Goal: Transaction & Acquisition: Purchase product/service

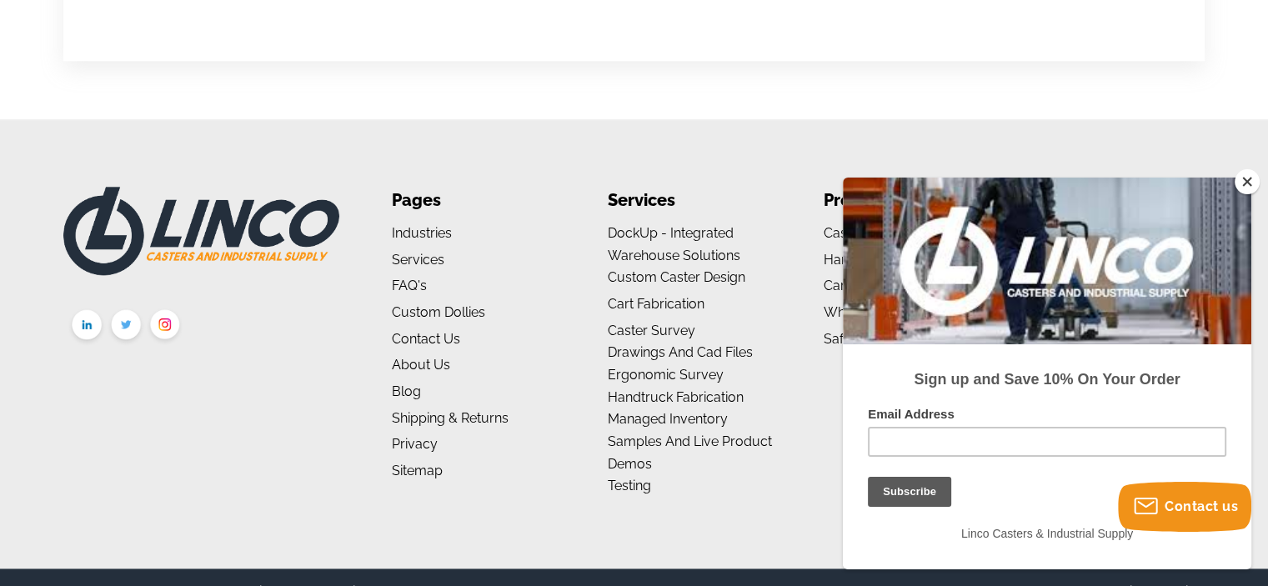
scroll to position [1865, 0]
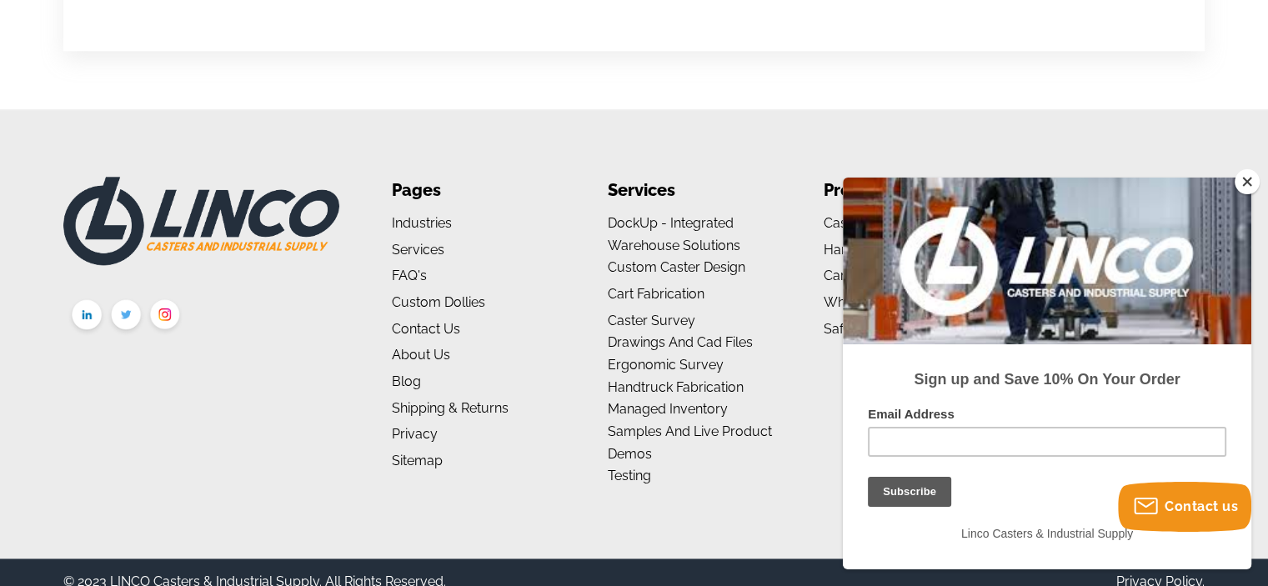
click at [1246, 179] on button "Close" at bounding box center [1247, 181] width 25 height 25
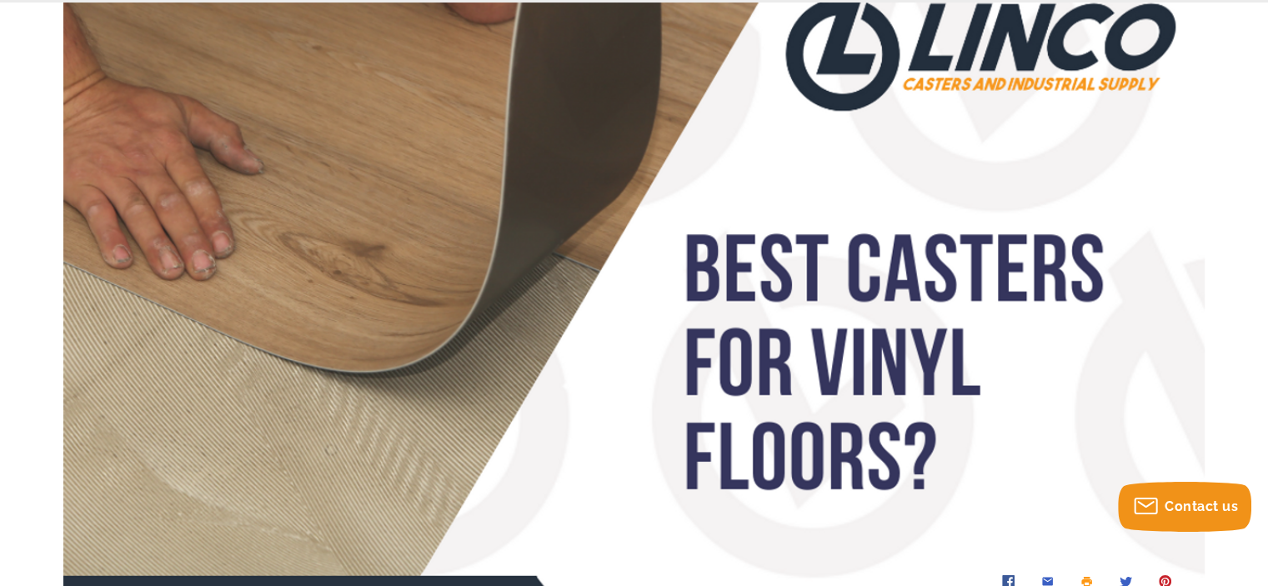
scroll to position [0, 0]
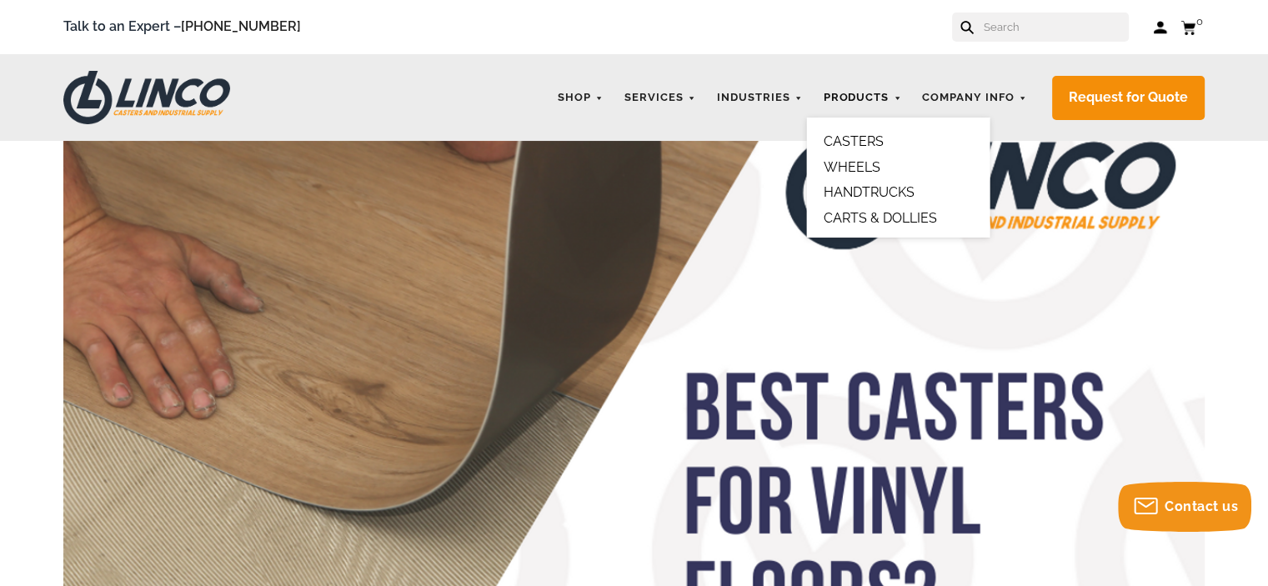
click at [871, 93] on link "Products" at bounding box center [862, 98] width 95 height 33
click at [872, 141] on link "CASTERS" at bounding box center [853, 141] width 60 height 16
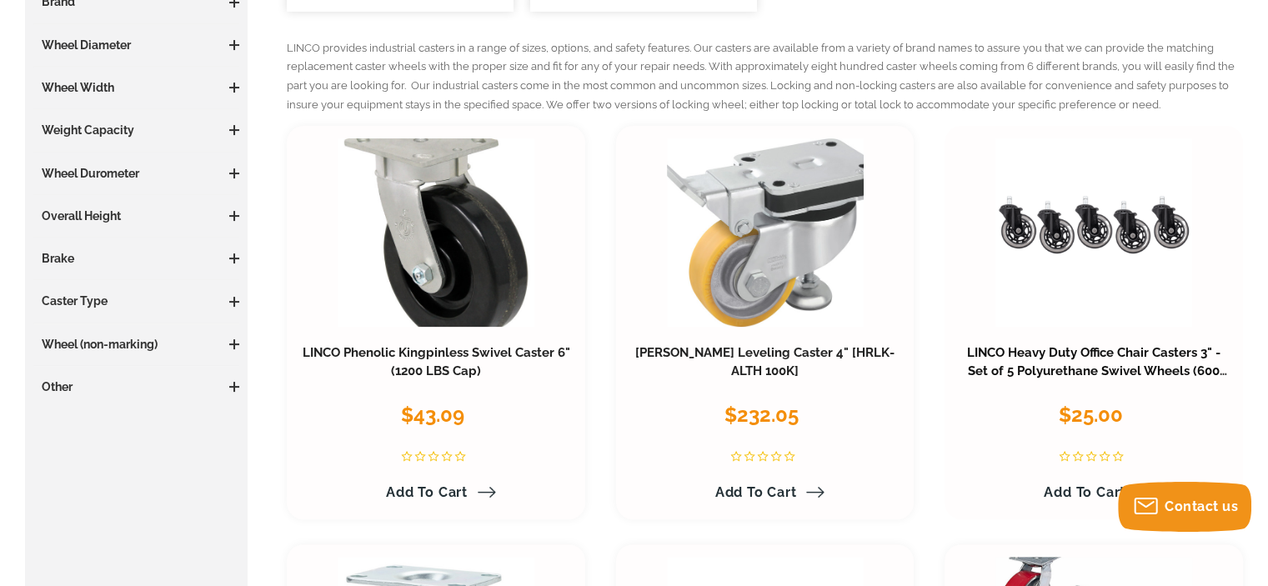
scroll to position [417, 0]
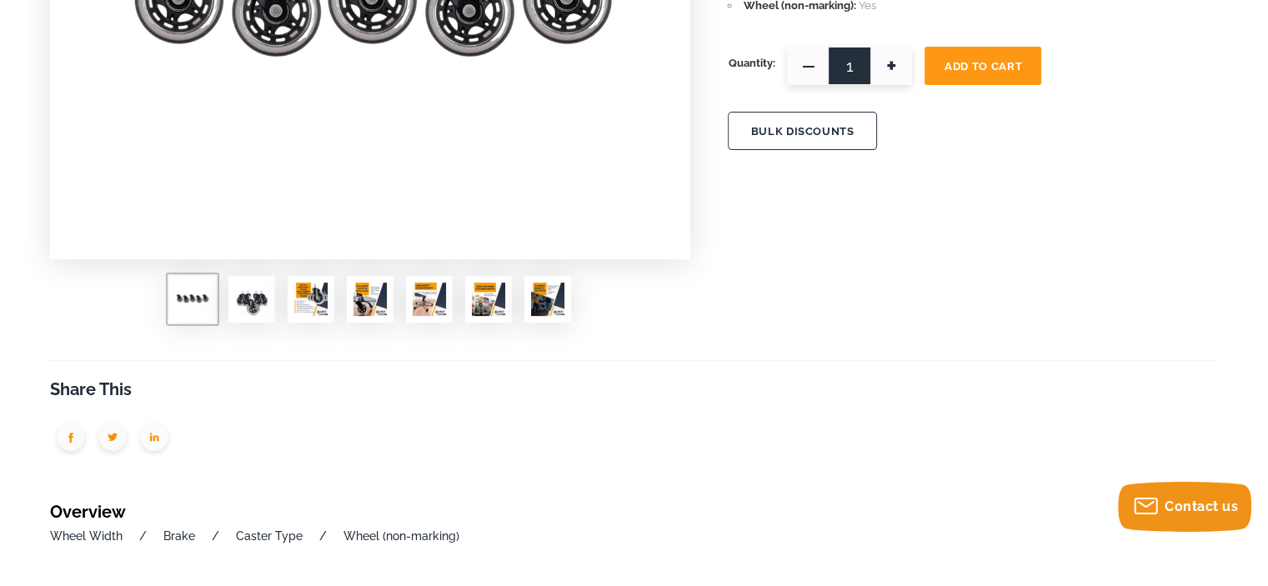
scroll to position [500, 0]
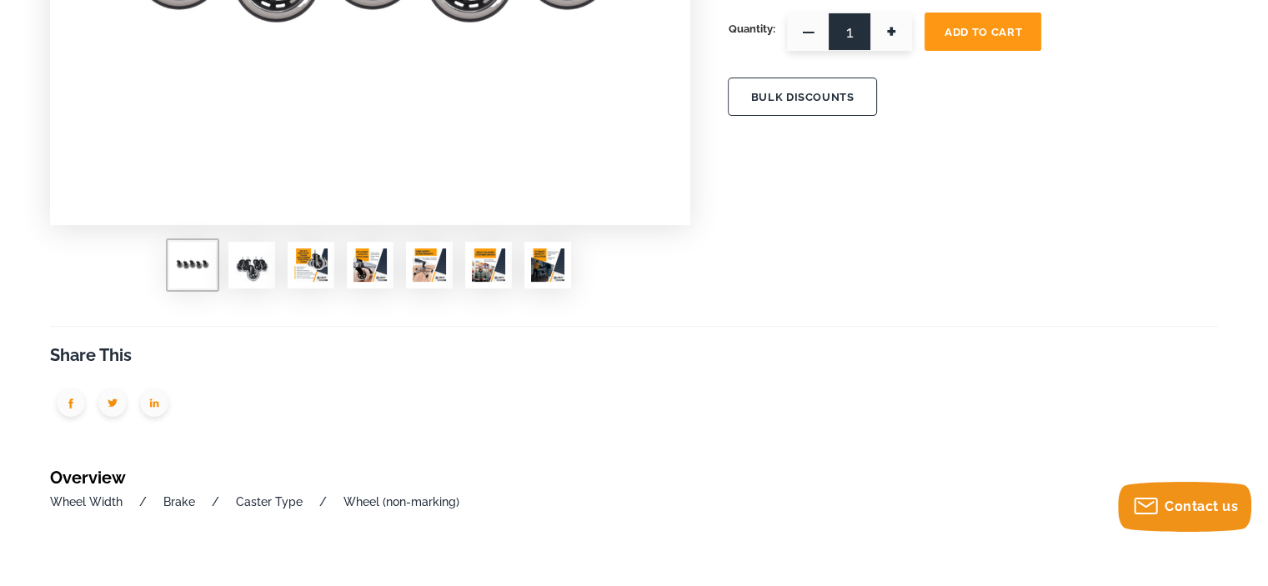
click at [308, 263] on img at bounding box center [310, 264] width 33 height 33
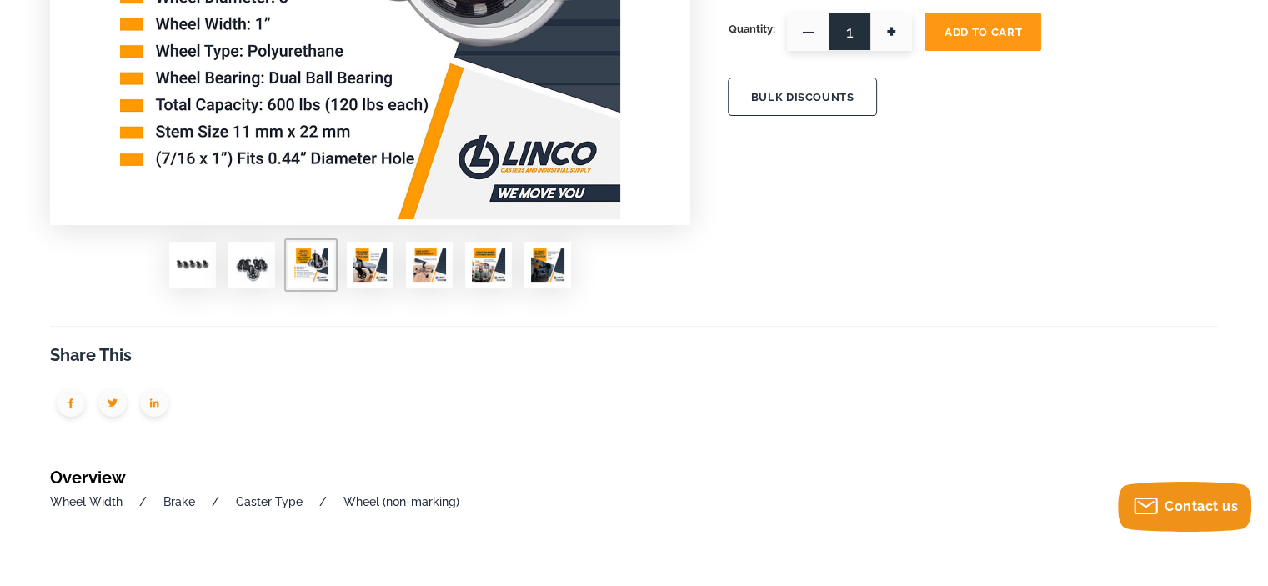
click at [374, 268] on img at bounding box center [370, 264] width 33 height 33
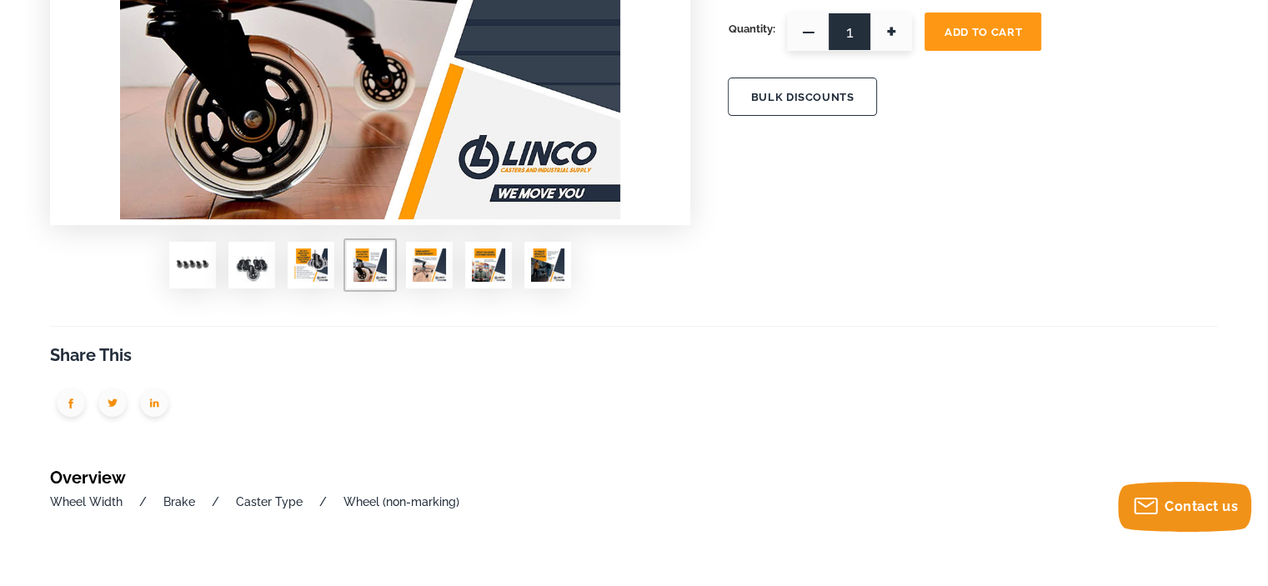
click at [439, 267] on img at bounding box center [429, 264] width 33 height 33
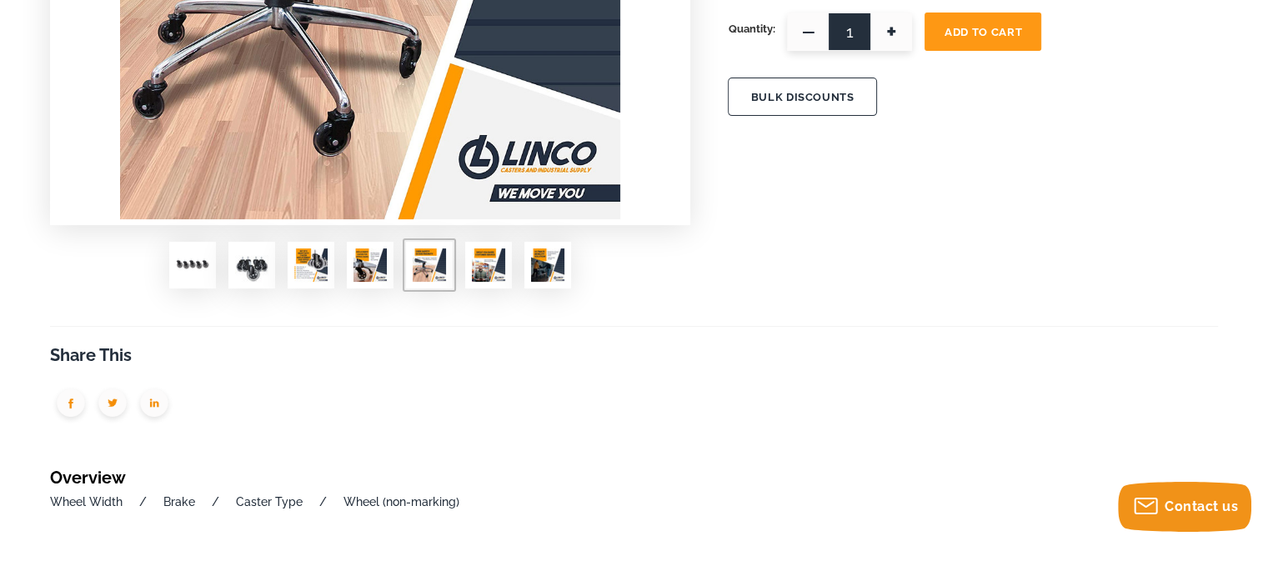
click at [493, 253] on img at bounding box center [488, 264] width 33 height 33
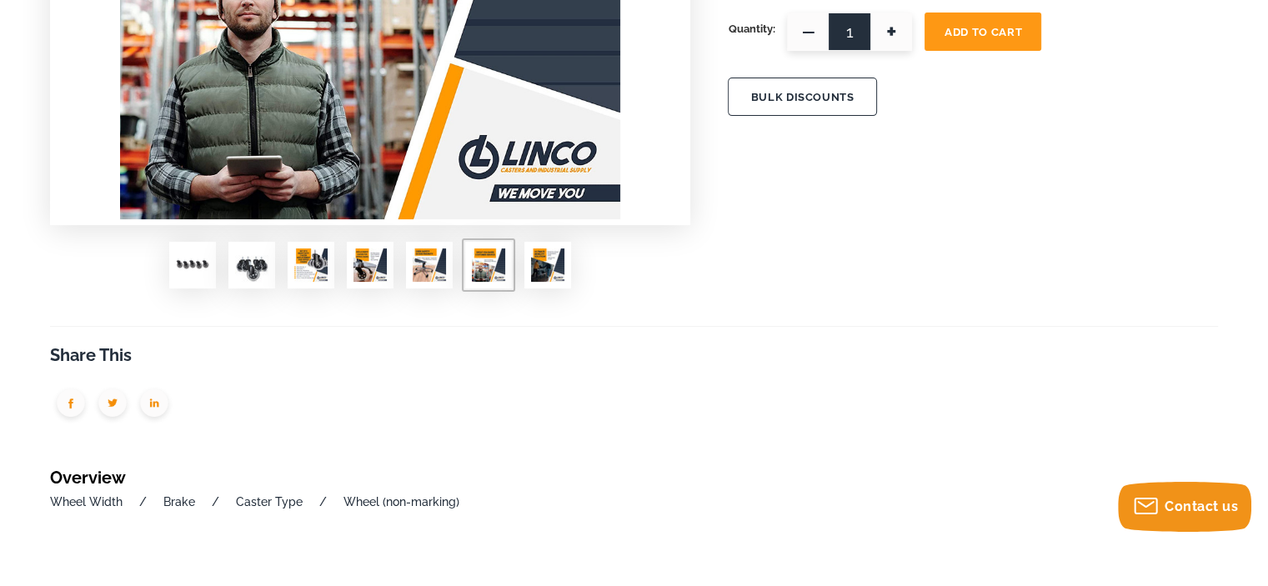
click at [550, 267] on img at bounding box center [547, 264] width 33 height 33
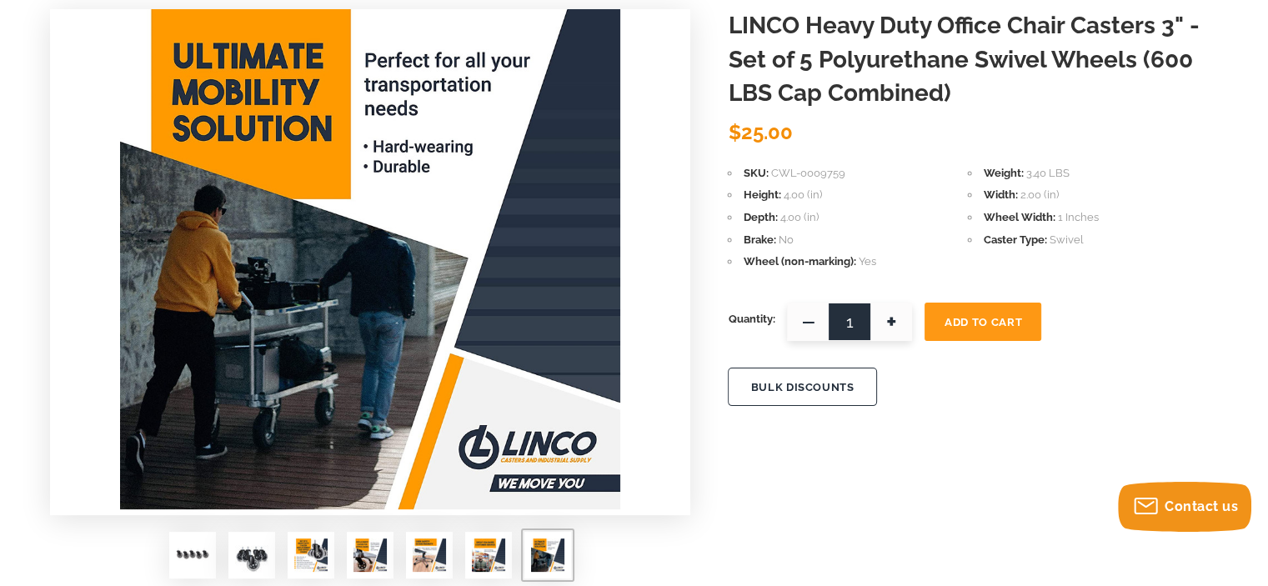
scroll to position [250, 0]
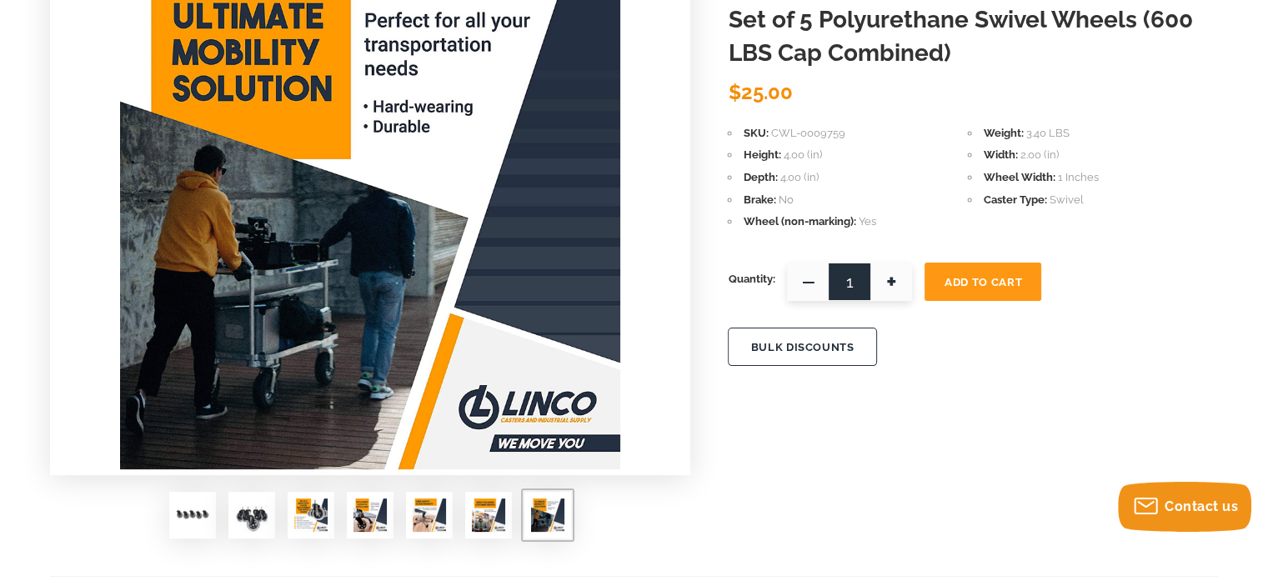
click at [547, 514] on img at bounding box center [547, 515] width 33 height 33
click at [493, 516] on img at bounding box center [488, 515] width 33 height 33
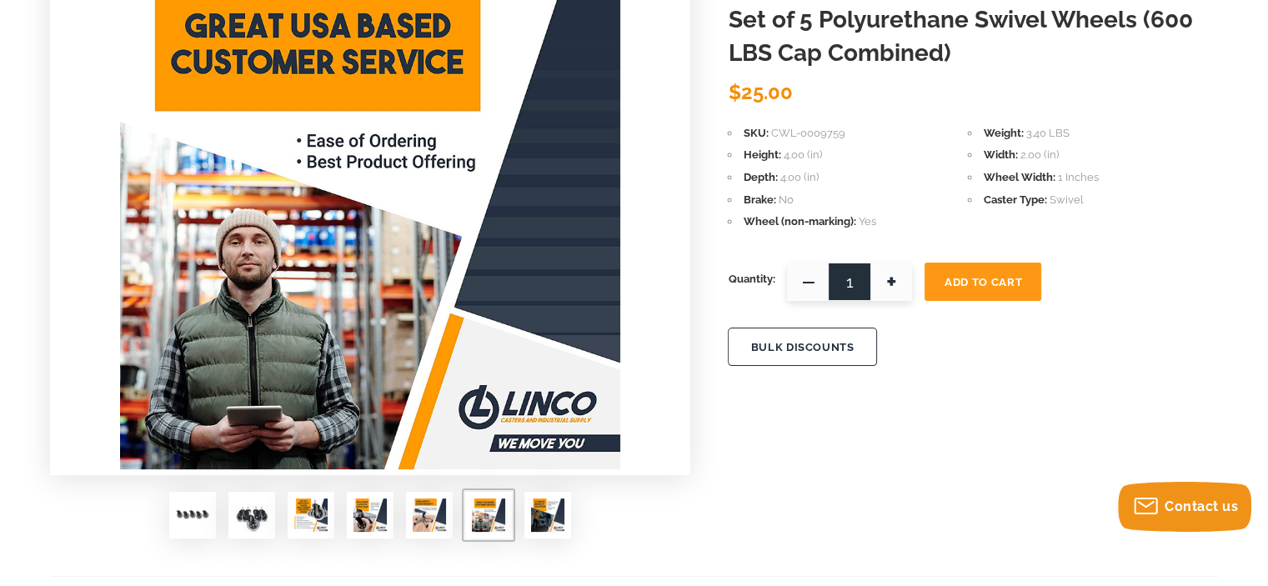
click at [429, 514] on img at bounding box center [429, 515] width 33 height 33
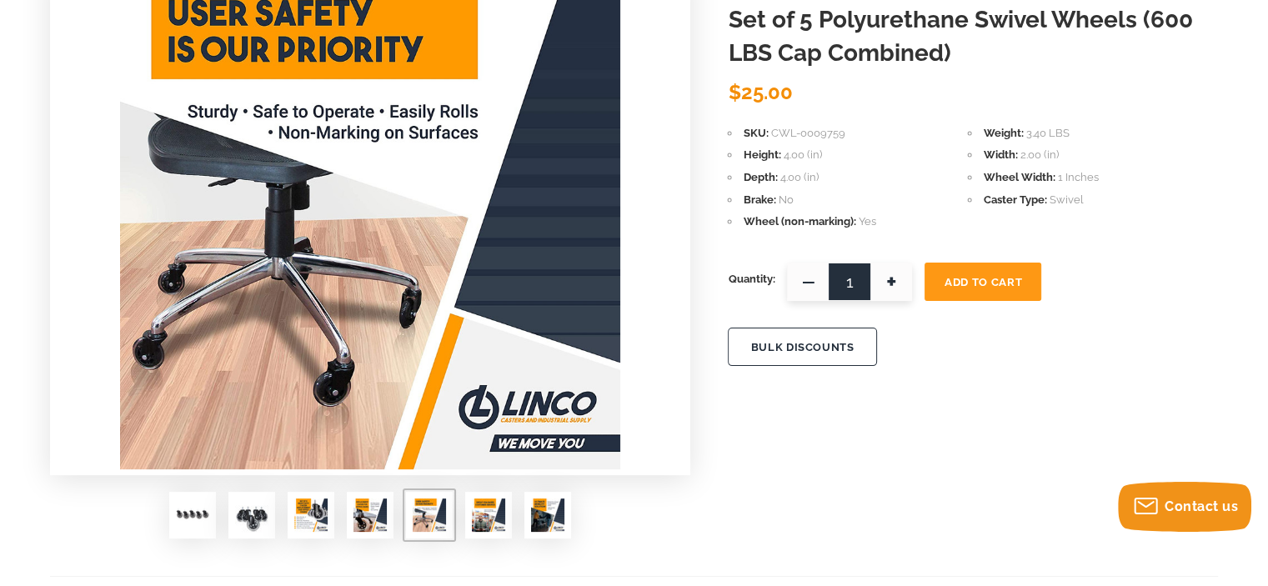
click at [365, 514] on img at bounding box center [370, 515] width 33 height 33
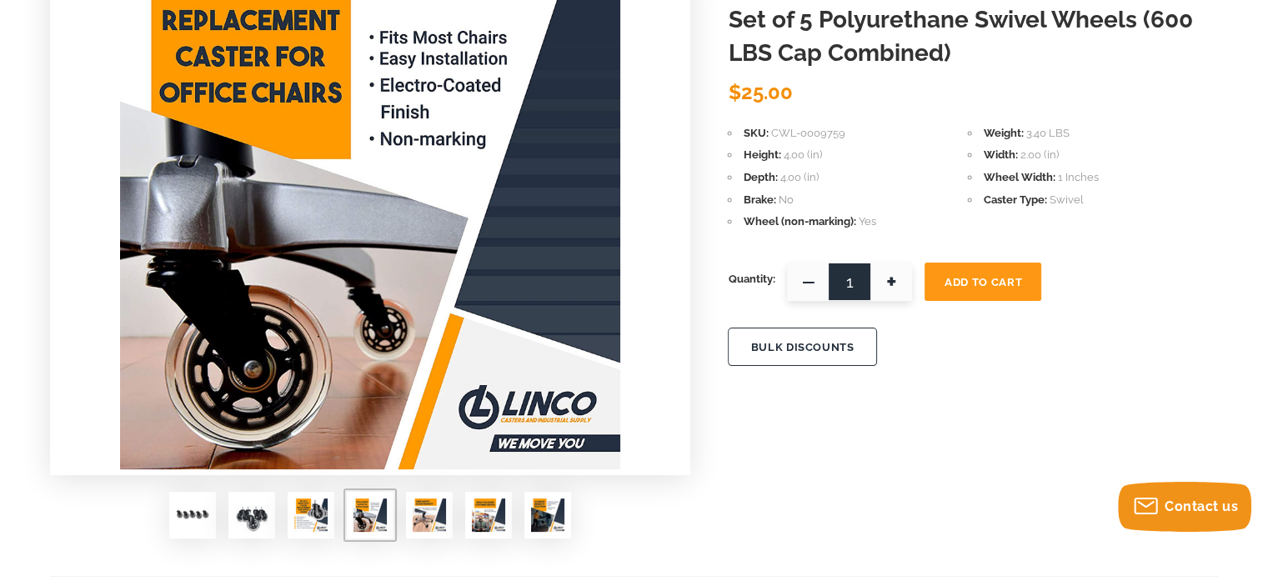
click at [311, 510] on img at bounding box center [310, 515] width 33 height 33
